Goal: Task Accomplishment & Management: Manage account settings

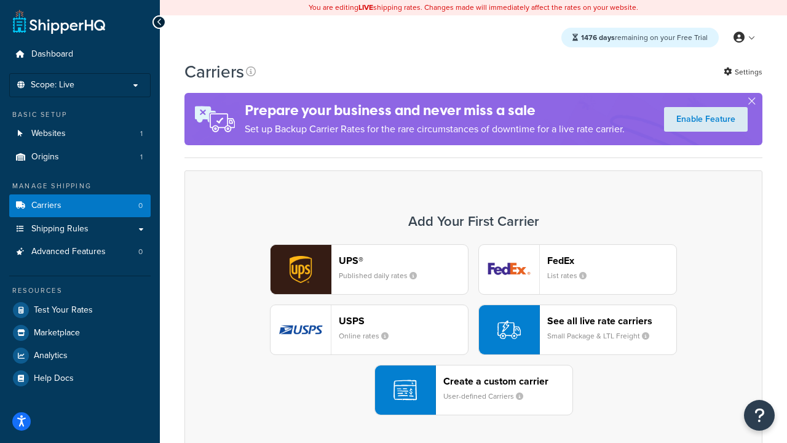
click at [474, 330] on div "UPS® Published daily rates FedEx List rates USPS Online rates See all live rate…" at bounding box center [473, 329] width 552 height 171
click at [612, 260] on header "FedEx" at bounding box center [612, 261] width 129 height 12
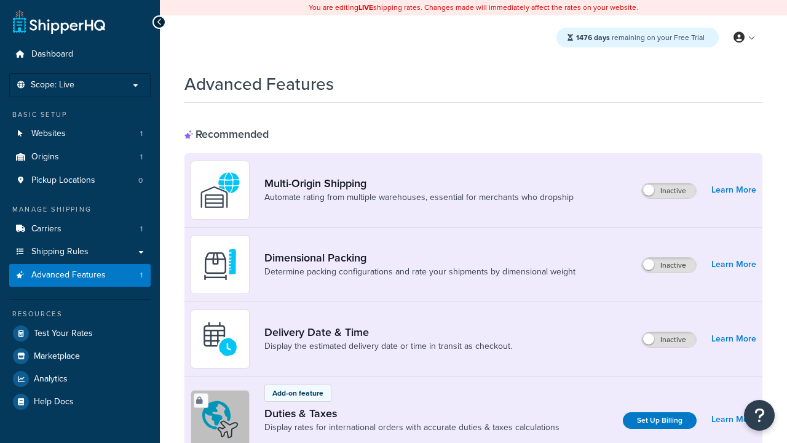
scroll to position [399, 0]
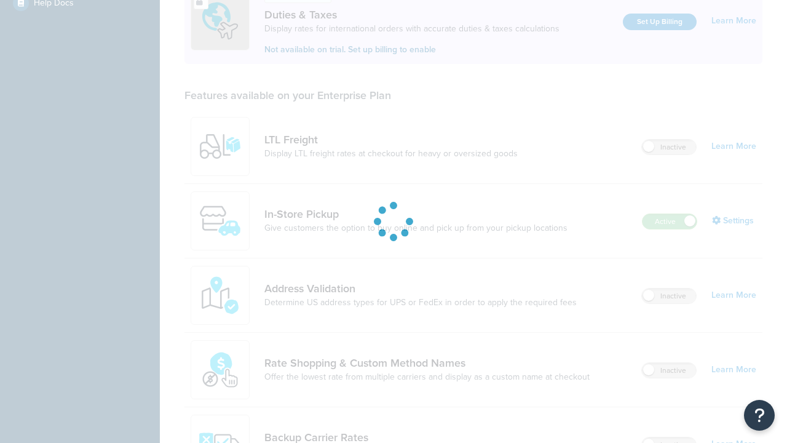
scroll to position [0, 0]
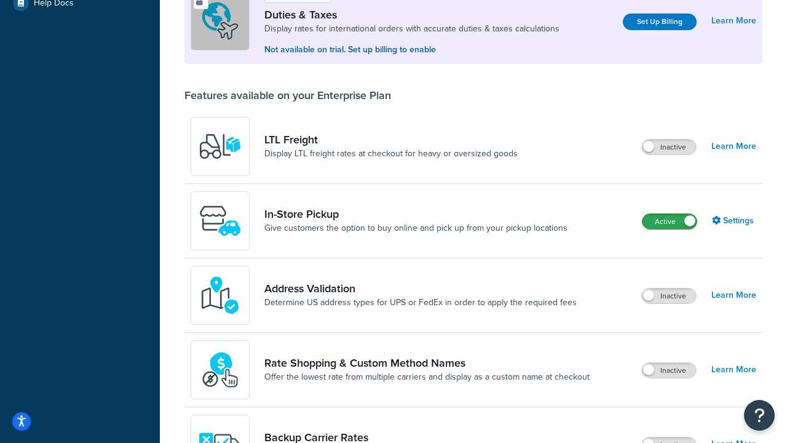
click at [670, 221] on label "Active" at bounding box center [670, 221] width 54 height 15
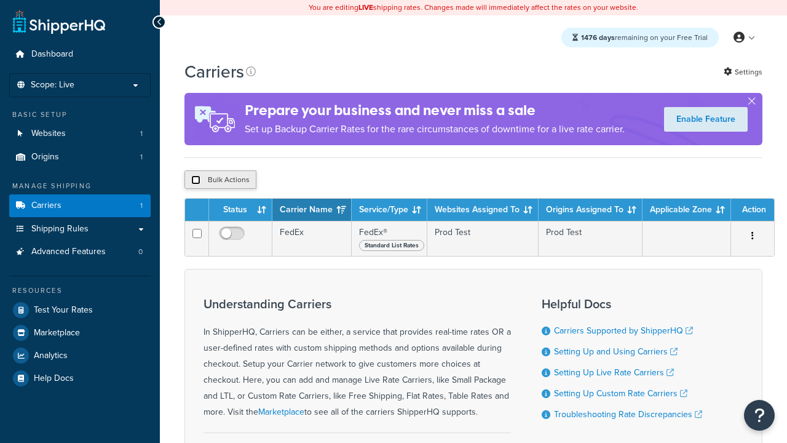
click at [196, 181] on input "checkbox" at bounding box center [195, 179] width 9 height 9
checkbox input "true"
click at [0, 0] on button "Delete" at bounding box center [0, 0] width 0 height 0
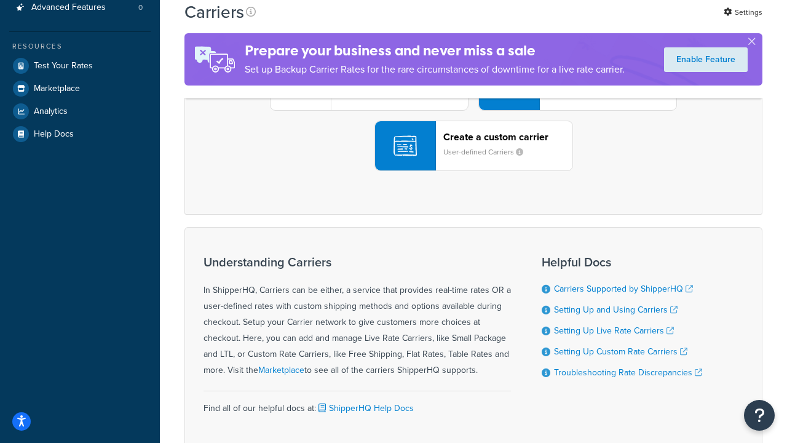
click at [474, 171] on div "UPS® Published daily rates FedEx List rates USPS Online rates See all live rate…" at bounding box center [473, 85] width 552 height 171
click at [612, 22] on header "FedEx" at bounding box center [612, 16] width 129 height 12
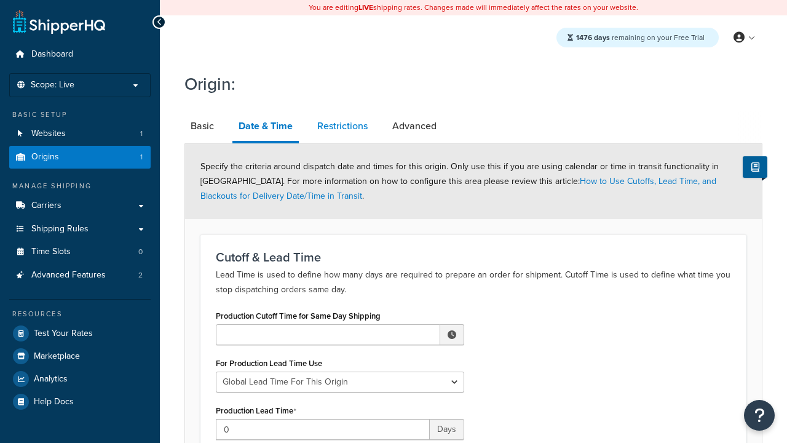
click at [343, 126] on link "Restrictions" at bounding box center [342, 126] width 63 height 30
